Goal: Task Accomplishment & Management: Manage account settings

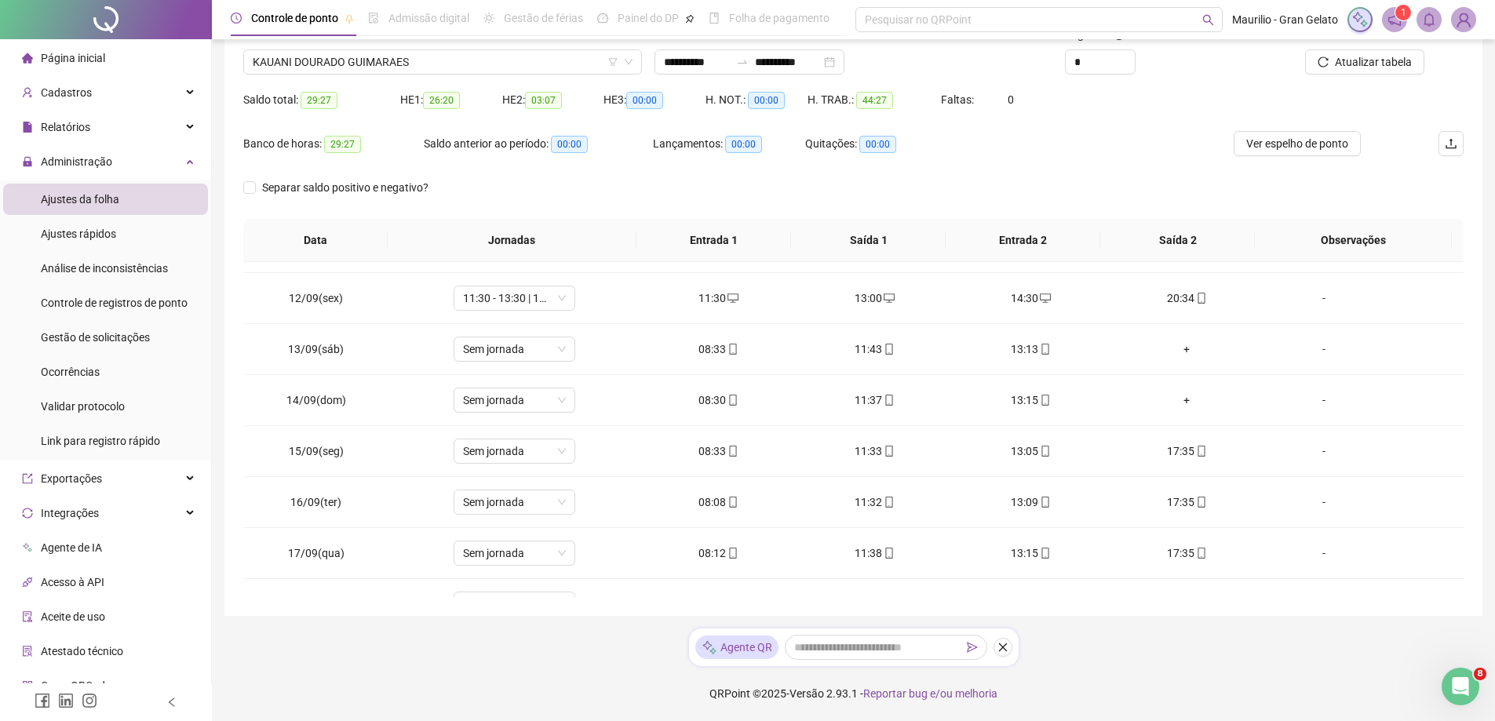
scroll to position [73, 0]
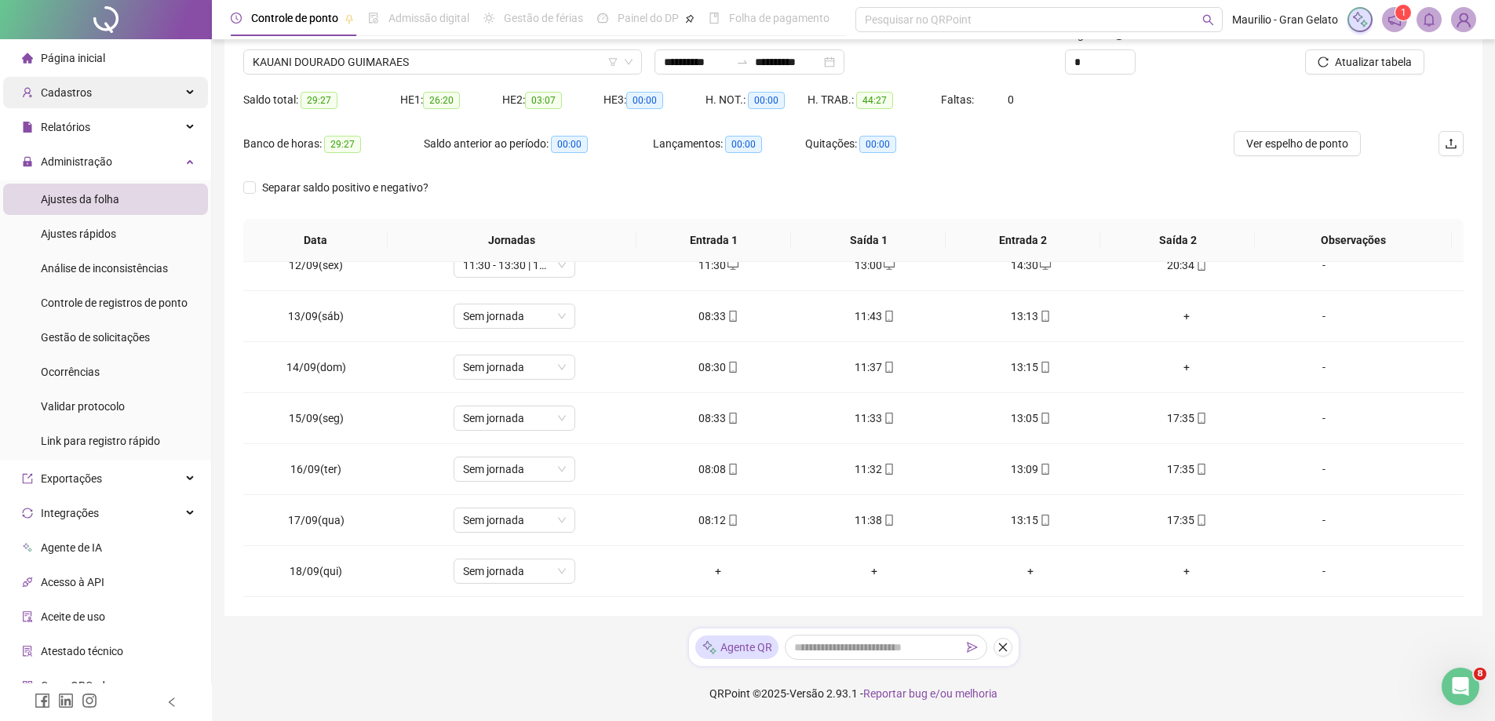
click at [122, 97] on div "Cadastros" at bounding box center [105, 92] width 205 height 31
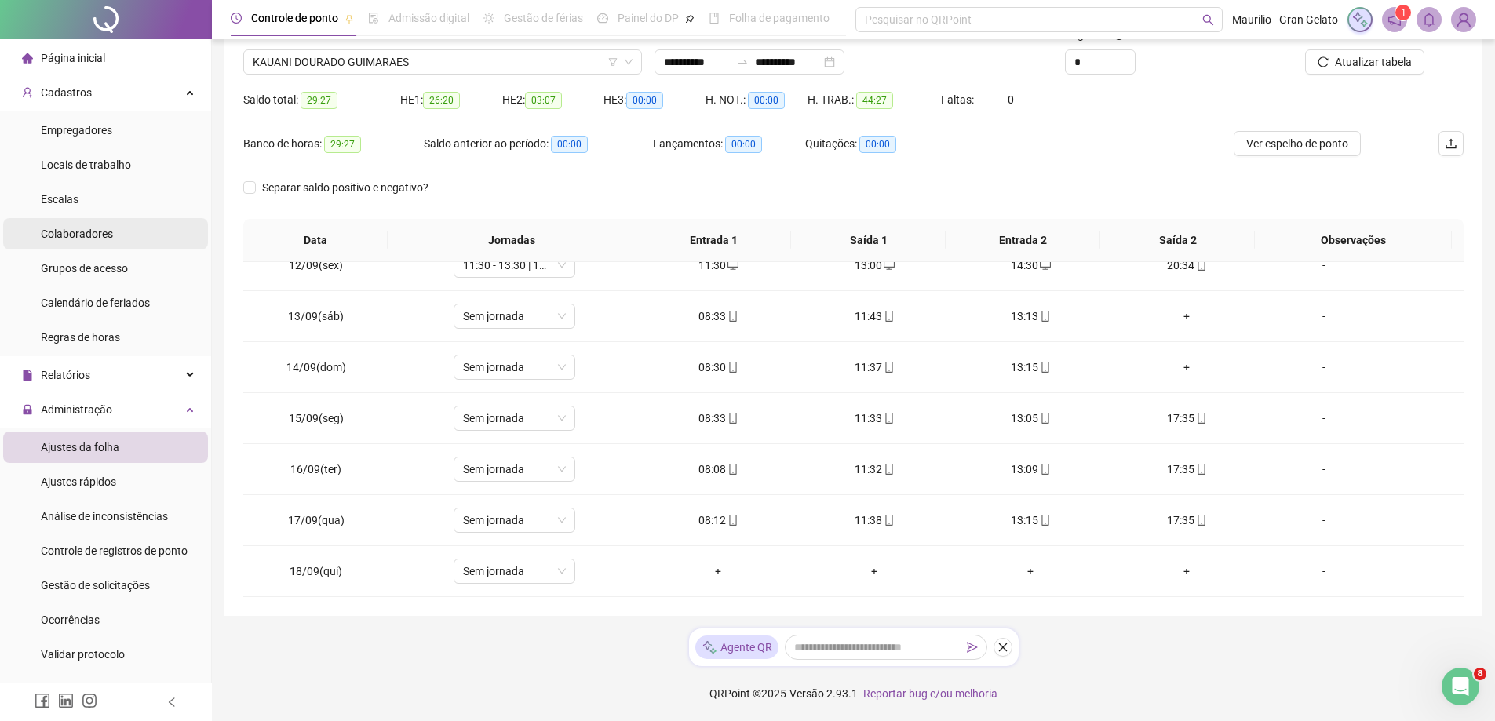
click at [127, 229] on li "Colaboradores" at bounding box center [105, 233] width 205 height 31
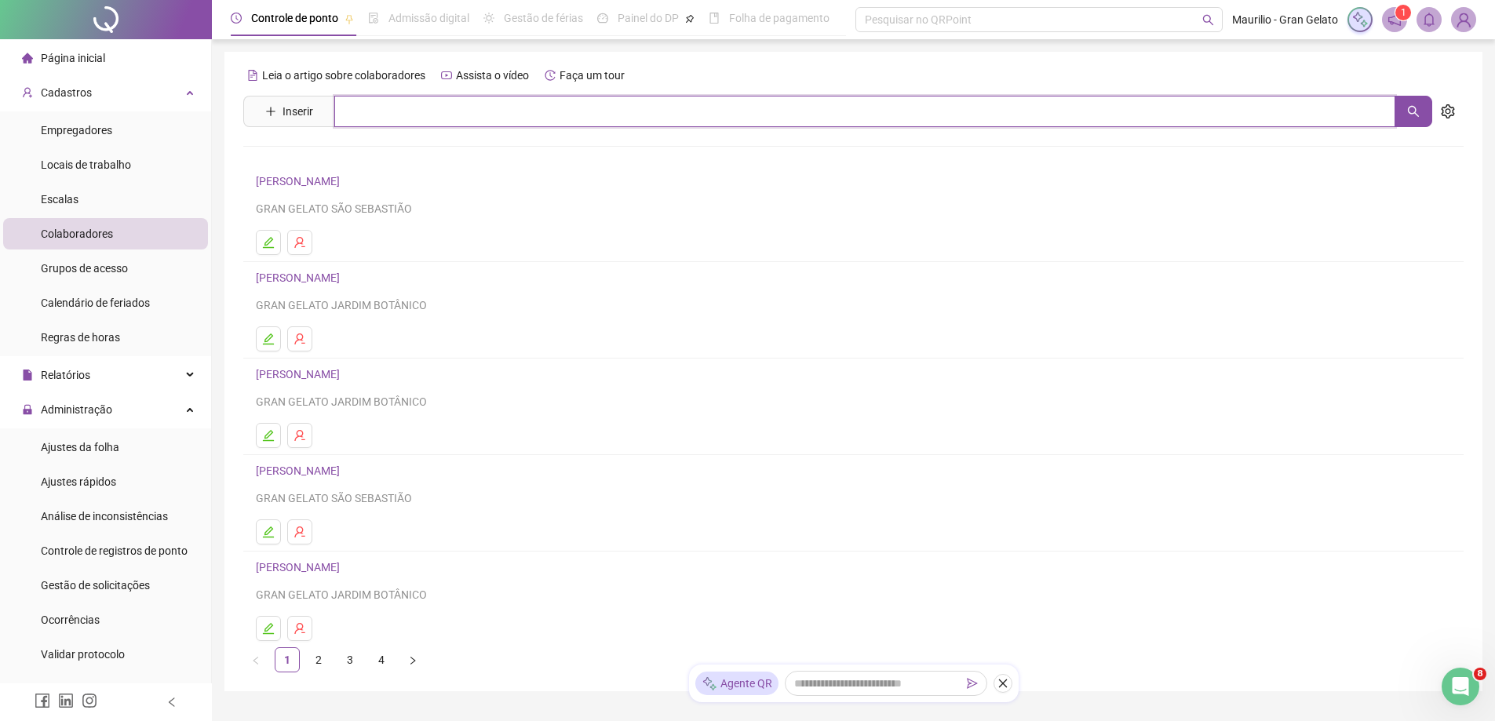
click at [377, 119] on input "text" at bounding box center [864, 111] width 1061 height 31
click at [1407, 108] on button "button" at bounding box center [1414, 111] width 38 height 31
click at [391, 117] on input "***" at bounding box center [864, 111] width 1061 height 31
type input "*"
type input "*****"
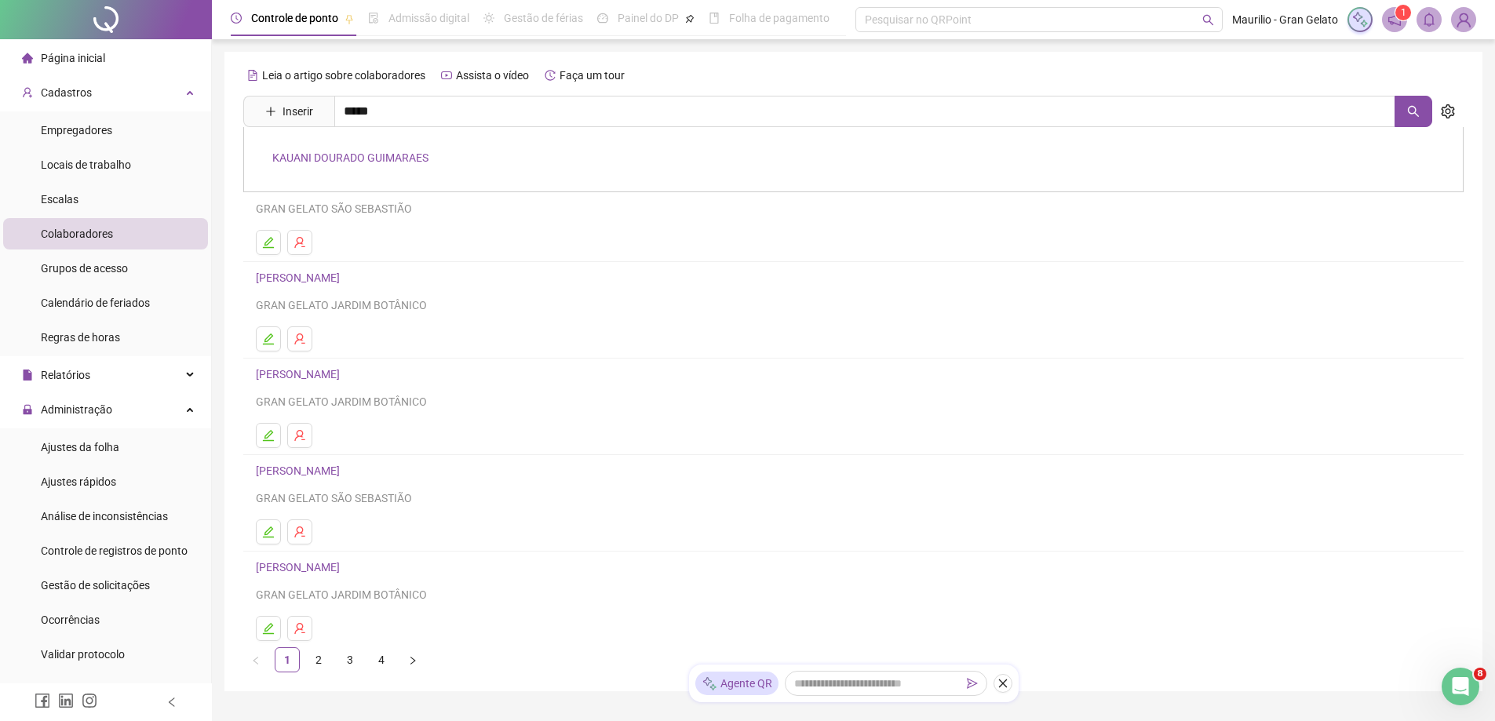
click at [352, 167] on div "KAUANI DOURADO GUIMARAES" at bounding box center [853, 159] width 1221 height 65
click at [1429, 117] on button "button" at bounding box center [1414, 111] width 38 height 31
click at [575, 396] on div "GRAN GELATO JARDIM BOTÂNICO" at bounding box center [854, 401] width 1196 height 17
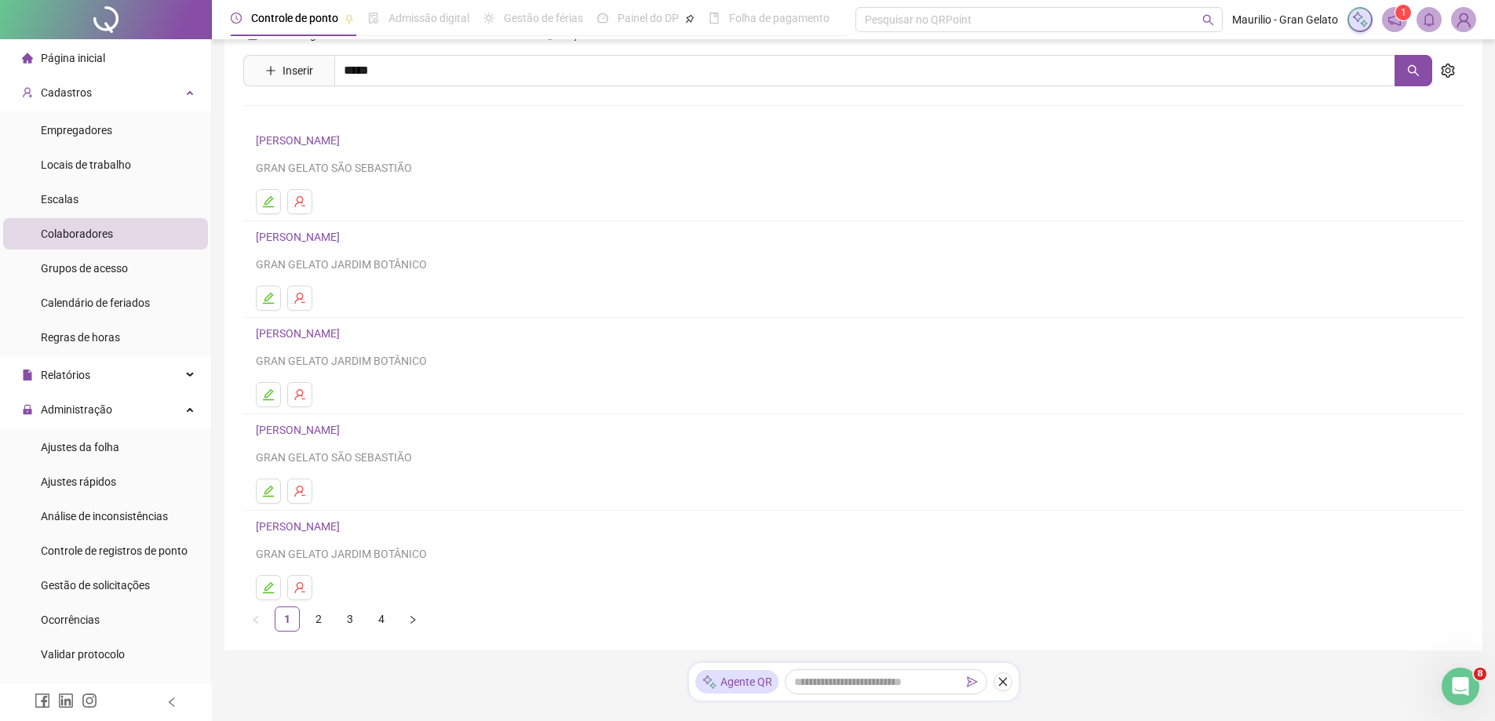
scroll to position [75, 0]
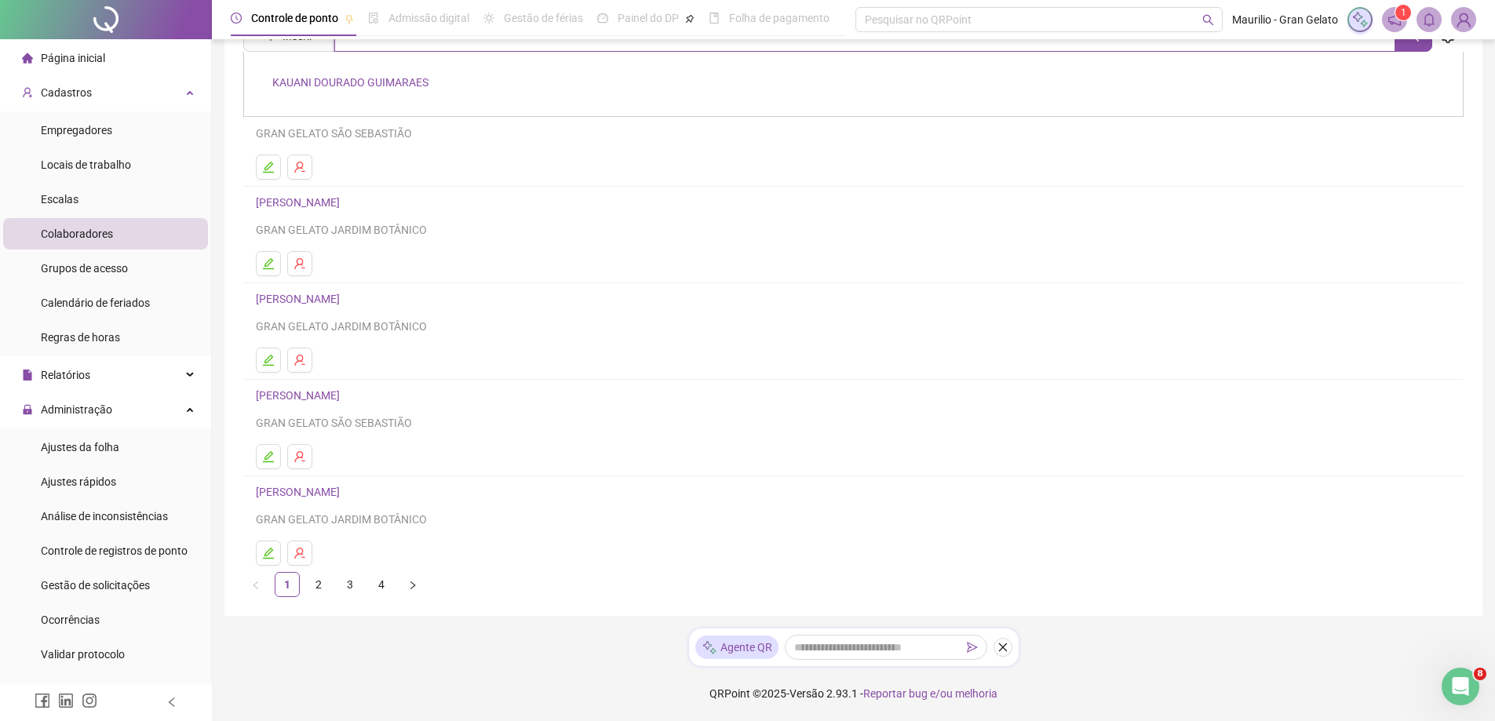
click at [359, 45] on input "*****" at bounding box center [864, 35] width 1061 height 31
click at [389, 89] on div "KAUANI DOURADO GUIMARAES" at bounding box center [853, 84] width 1221 height 65
click at [388, 82] on div "Leia o artigo sobre colaboradores Assista o vídeo Faça um tour Inserir ***** [P…" at bounding box center [853, 292] width 1221 height 610
click at [660, 510] on div "[PERSON_NAME] GRAN GELATO JARDIM BOTÂNICO" at bounding box center [854, 506] width 1196 height 46
click at [532, 69] on div "Leia o artigo sobre colaboradores Assista o vídeo Faça um tour Inserir ***** [P…" at bounding box center [853, 292] width 1221 height 610
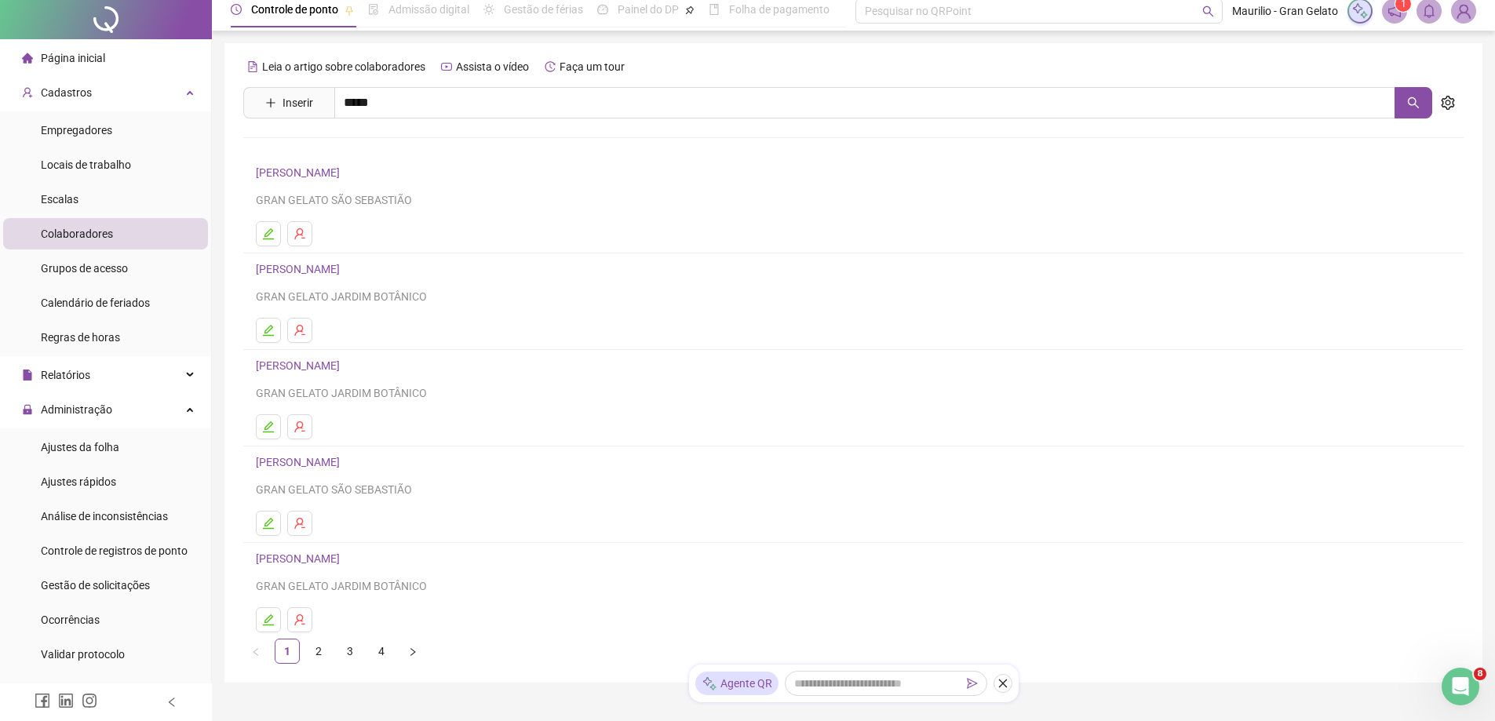
scroll to position [0, 0]
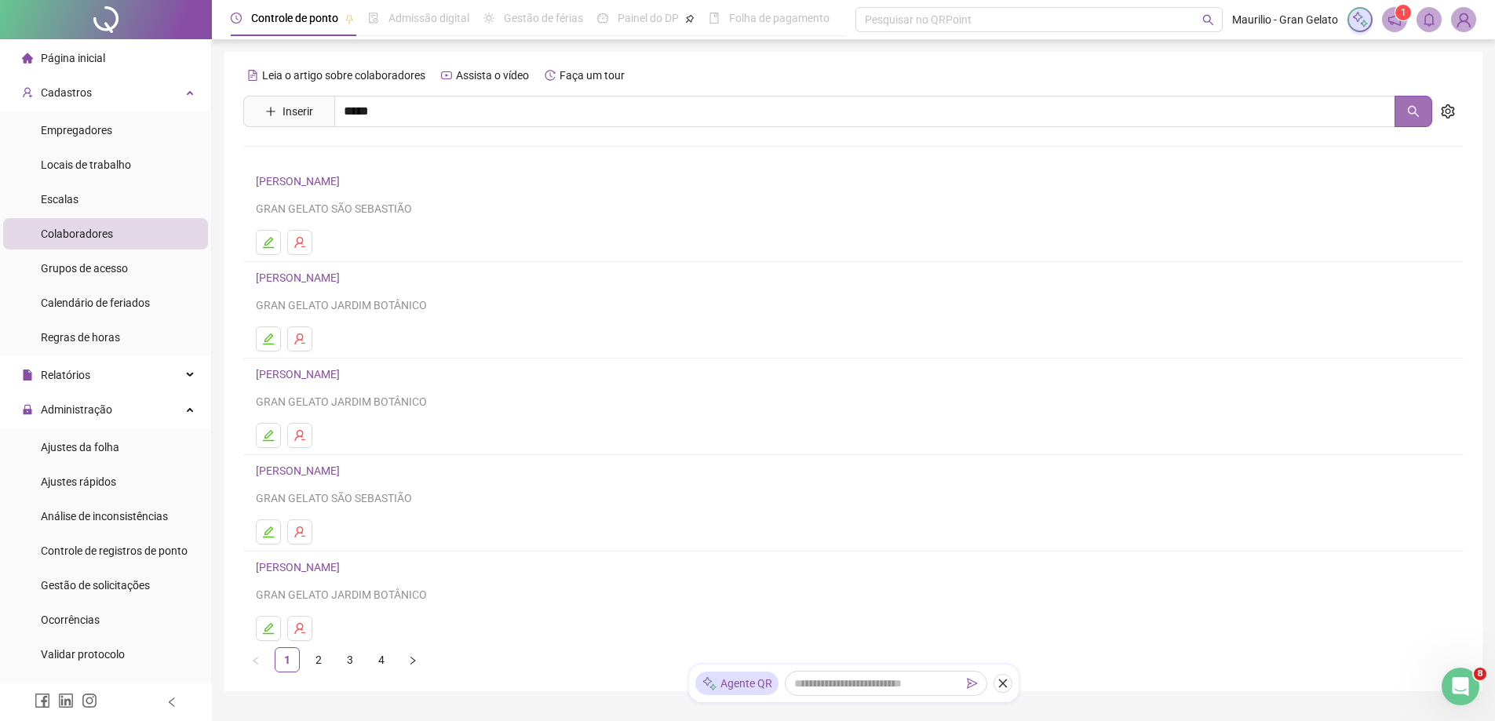
click at [1418, 109] on icon "search" at bounding box center [1414, 111] width 13 height 13
click at [345, 214] on div "GRAN GELATO SÃO SEBASTIÃO" at bounding box center [854, 208] width 1196 height 17
click at [271, 239] on icon "edit" at bounding box center [268, 242] width 13 height 13
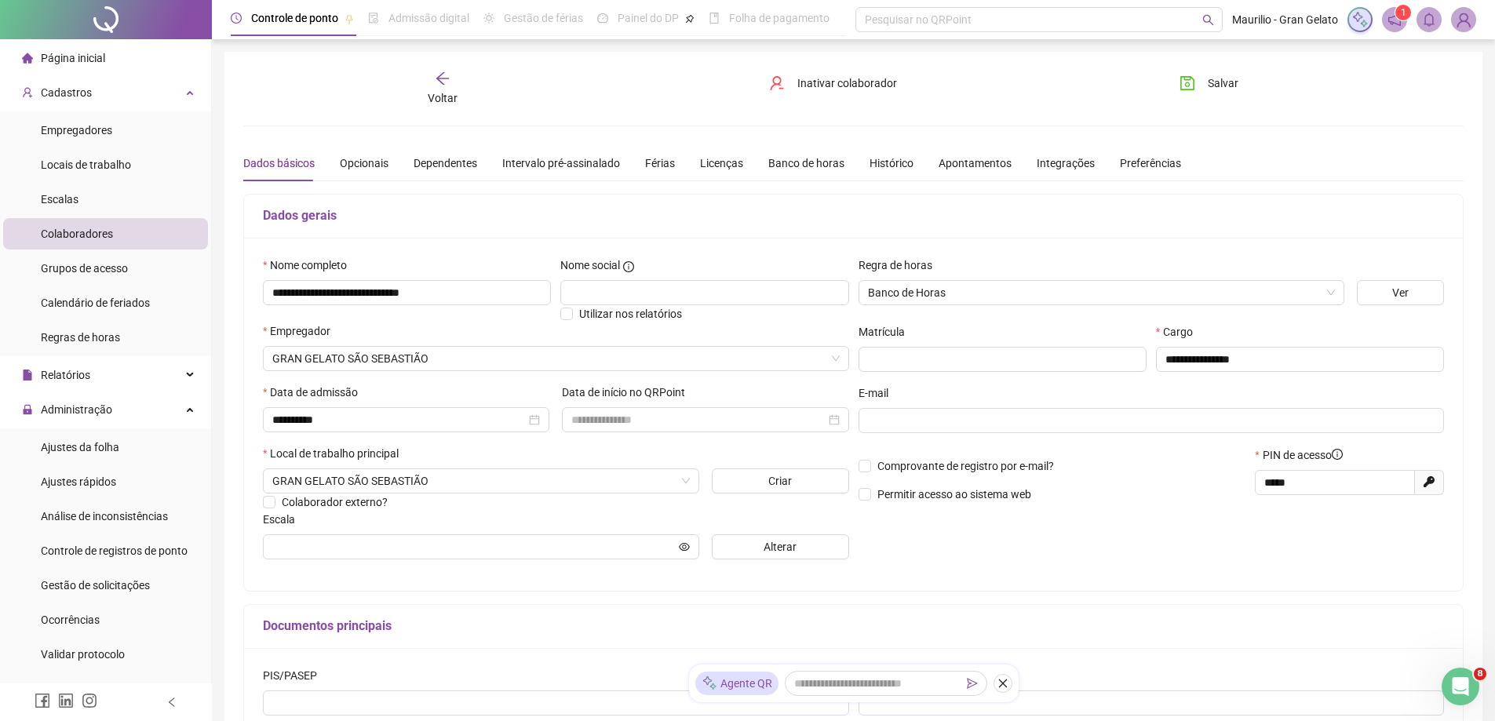
click at [449, 92] on span "Voltar" at bounding box center [443, 98] width 30 height 13
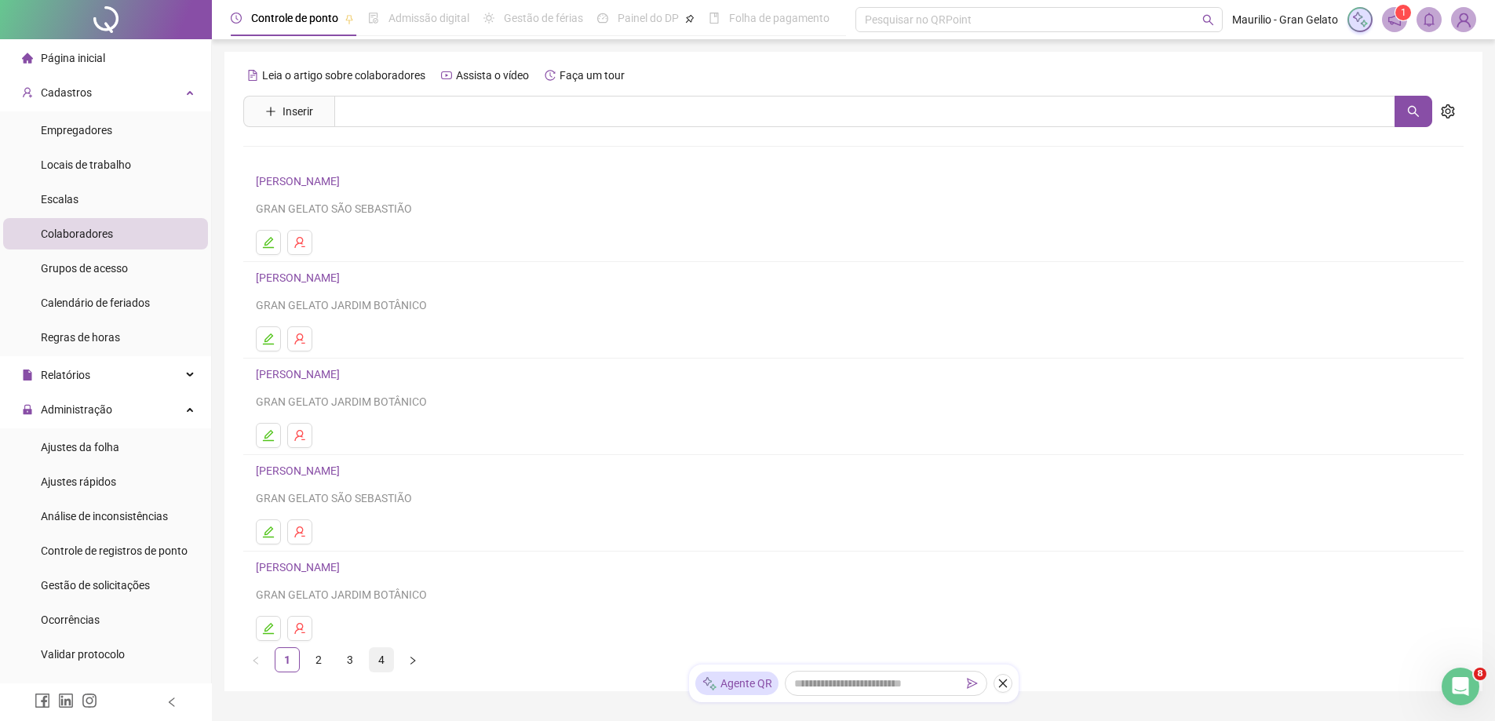
click at [392, 654] on link "4" at bounding box center [382, 660] width 24 height 24
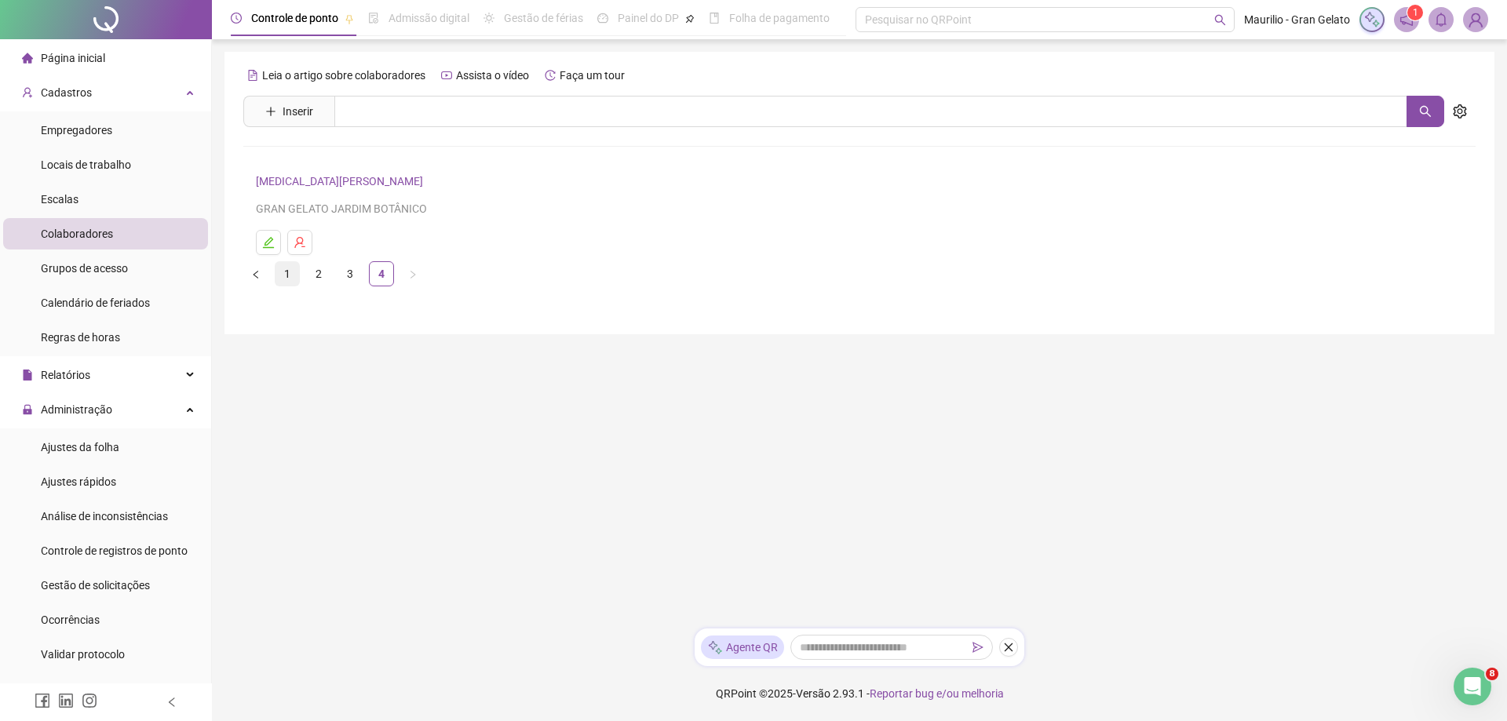
click at [287, 273] on link "1" at bounding box center [288, 274] width 24 height 24
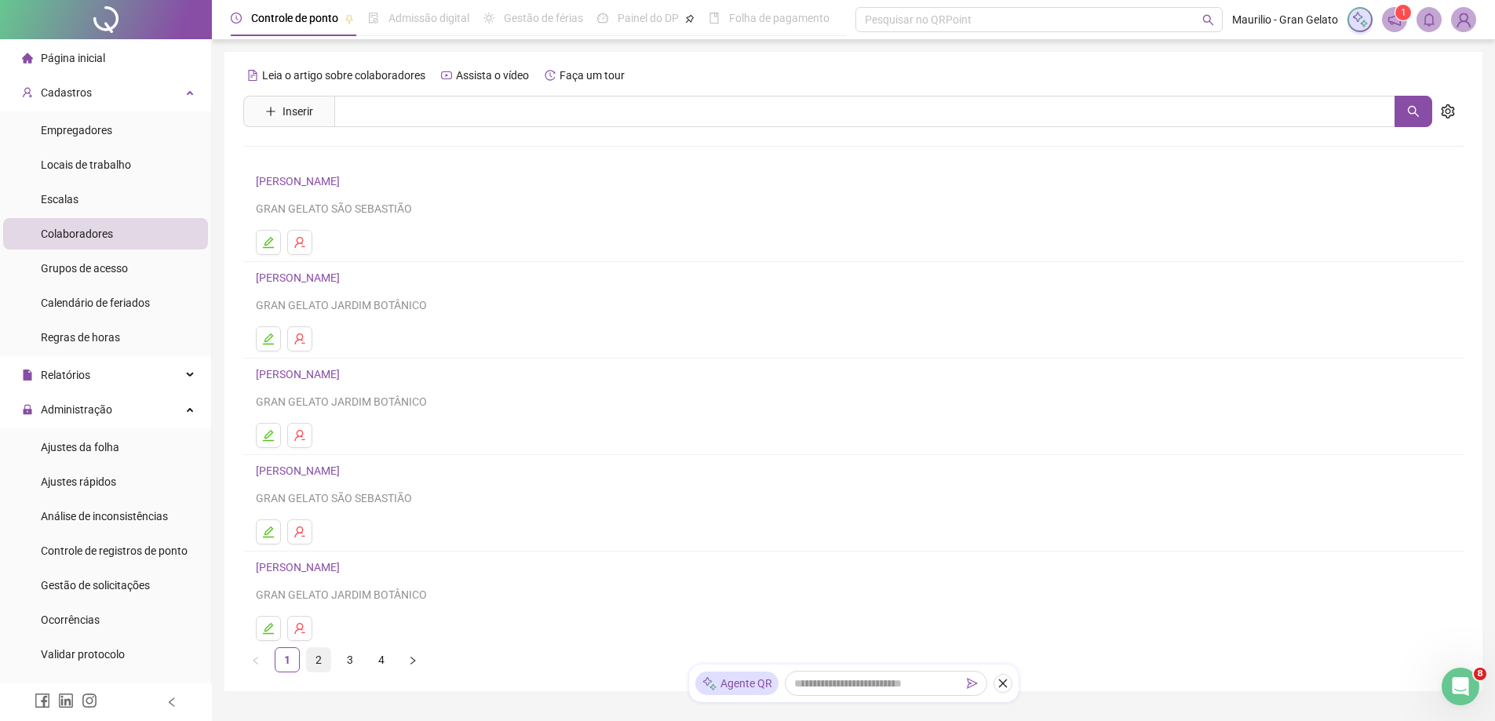
click at [321, 653] on link "2" at bounding box center [319, 660] width 24 height 24
click at [350, 474] on link "KAUANI DOURADO GUIMARAES" at bounding box center [336, 471] width 161 height 13
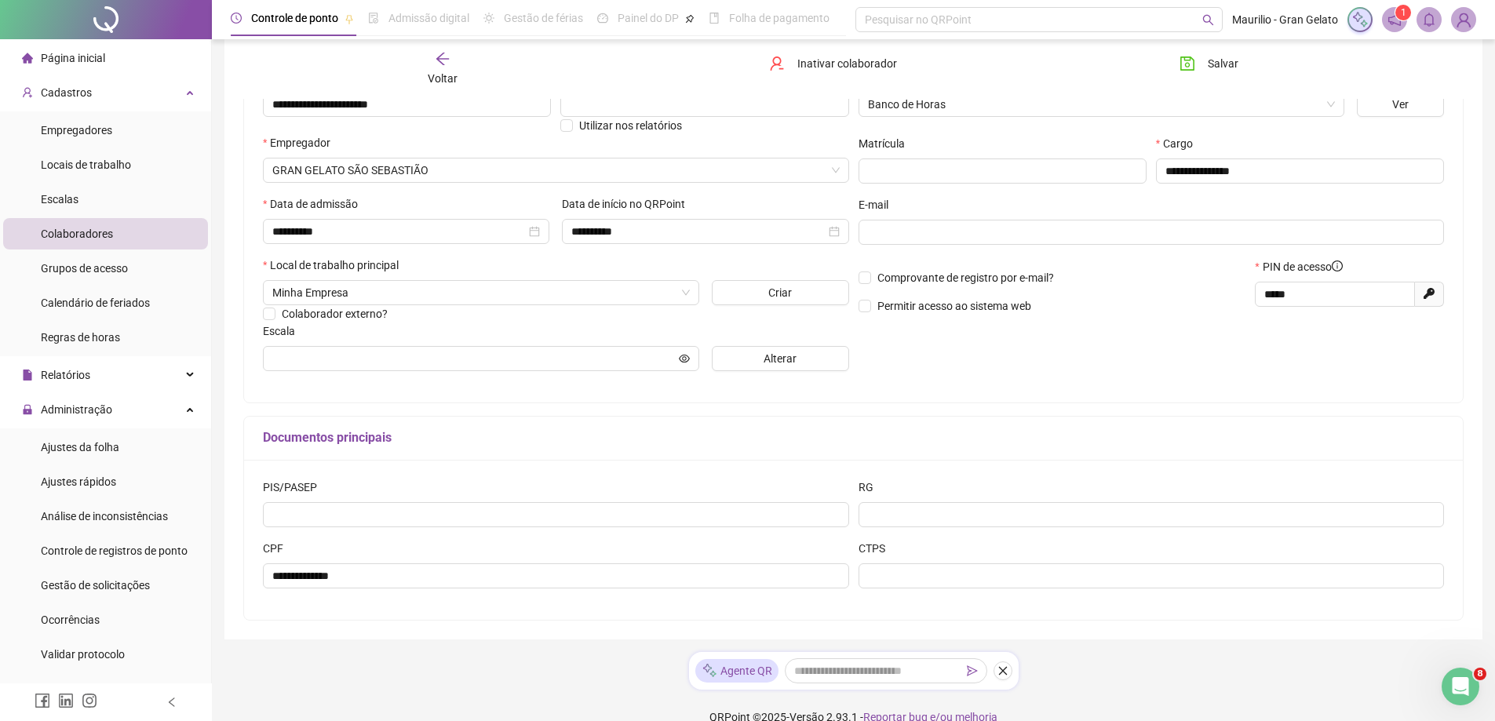
scroll to position [212, 0]
